Goal: Information Seeking & Learning: Learn about a topic

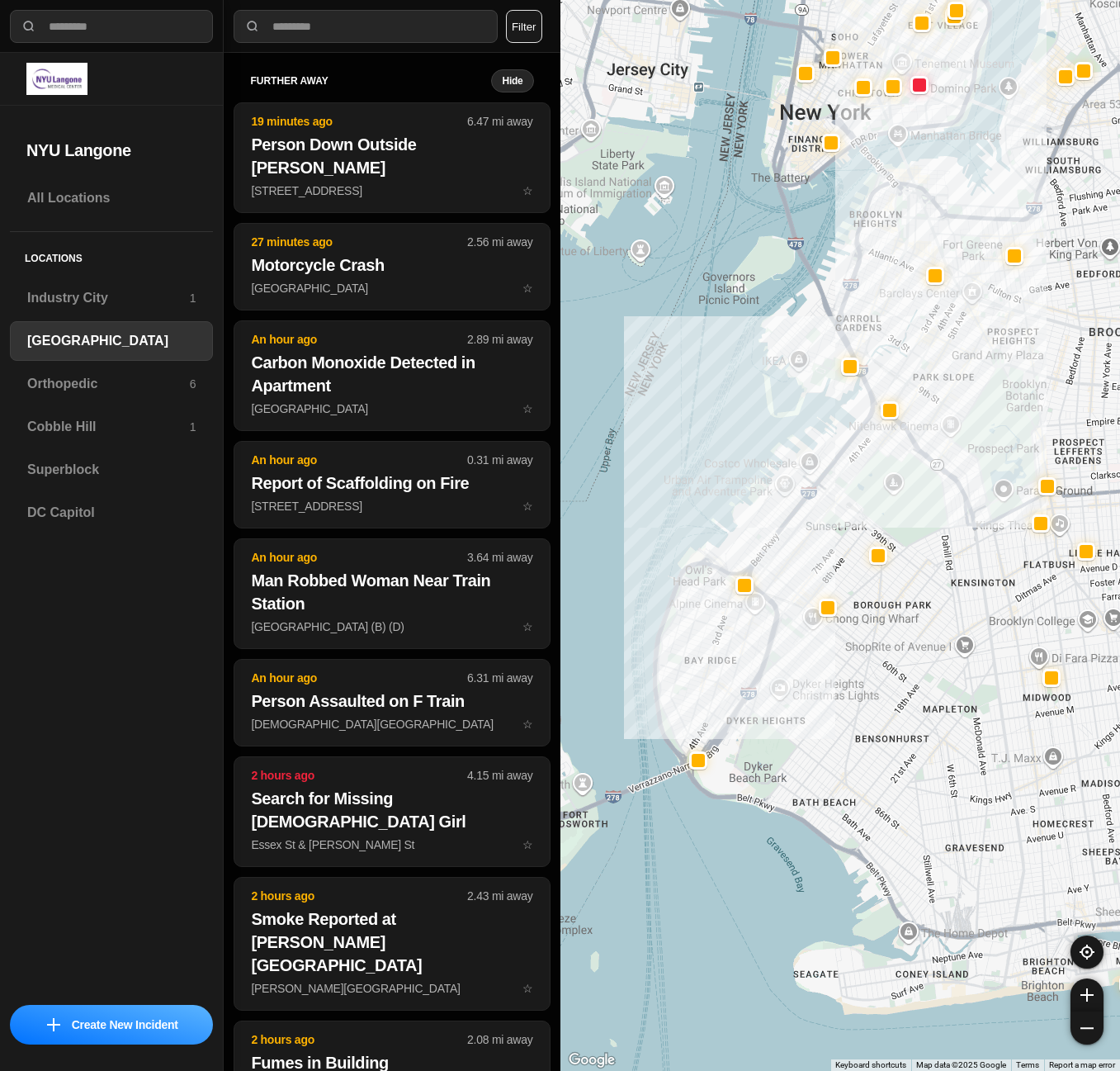
select select "*"
click at [92, 464] on h3 "Superblock" at bounding box center [111, 469] width 168 height 20
